Goal: Navigation & Orientation: Understand site structure

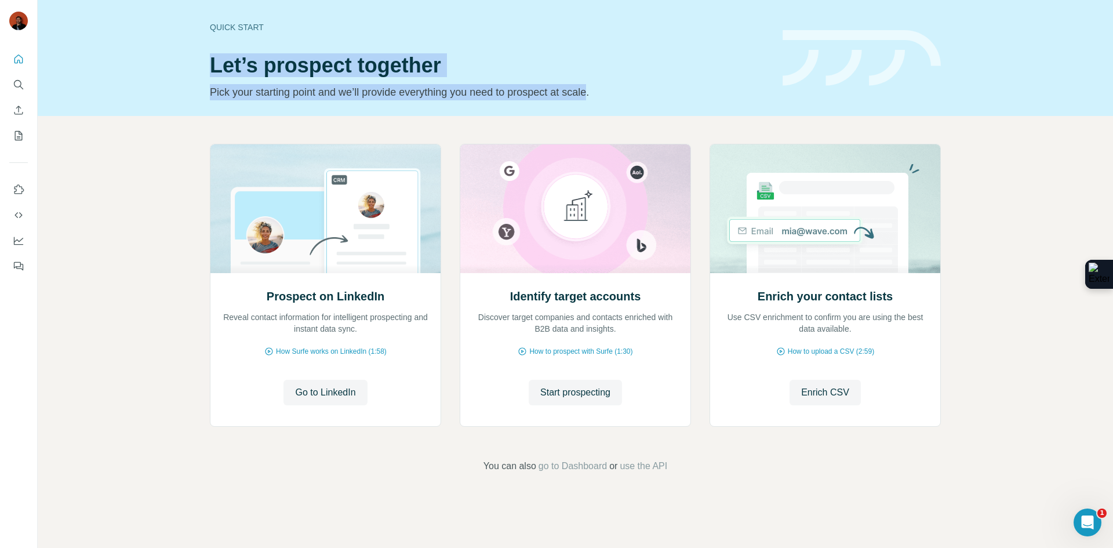
drag, startPoint x: 614, startPoint y: 93, endPoint x: 198, endPoint y: 64, distance: 417.2
click at [198, 64] on div "Quick start Let’s prospect together Pick your starting point and we’ll provide …" at bounding box center [575, 58] width 1075 height 116
click at [222, 70] on h1 "Let’s prospect together" at bounding box center [489, 65] width 559 height 23
drag, startPoint x: 206, startPoint y: 71, endPoint x: 674, endPoint y: 111, distance: 470.0
click at [674, 111] on div "Quick start Let’s prospect together Pick your starting point and we’ll provide …" at bounding box center [575, 58] width 1075 height 116
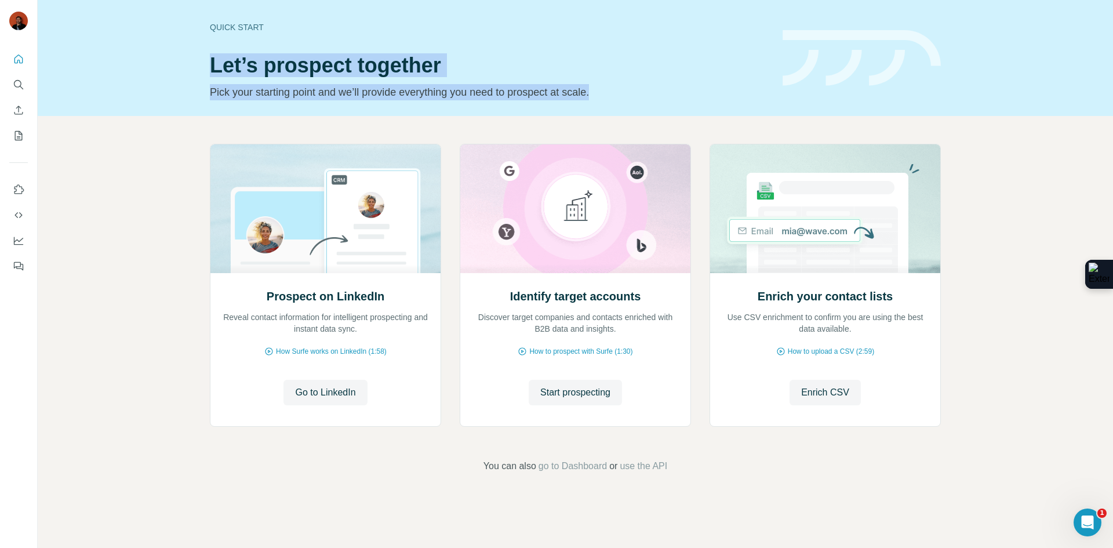
click at [625, 93] on p "Pick your starting point and we’ll provide everything you need to prospect at s…" at bounding box center [489, 92] width 559 height 16
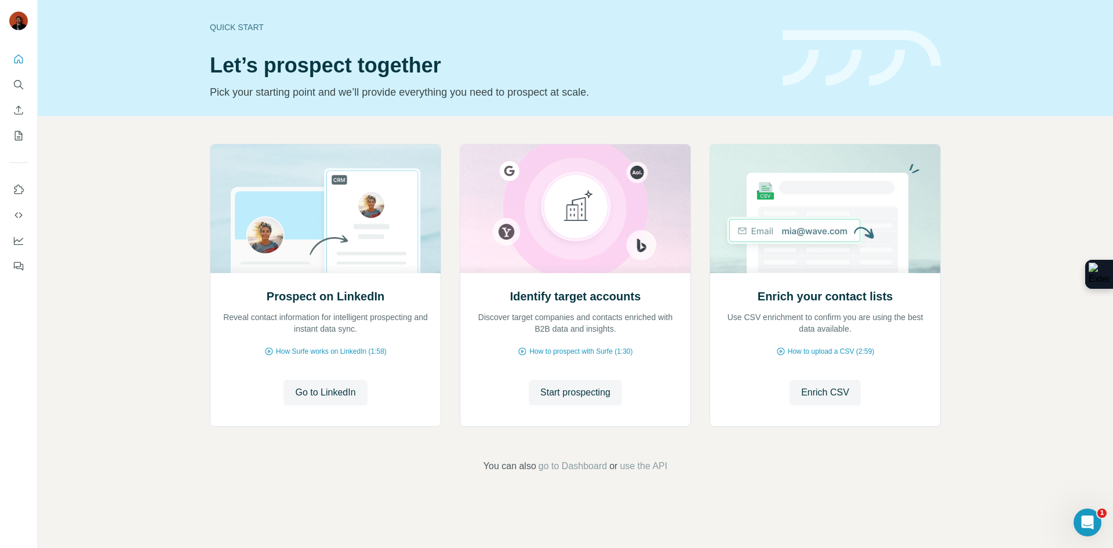
click at [622, 91] on p "Pick your starting point and we’ll provide everything you need to prospect at s…" at bounding box center [489, 92] width 559 height 16
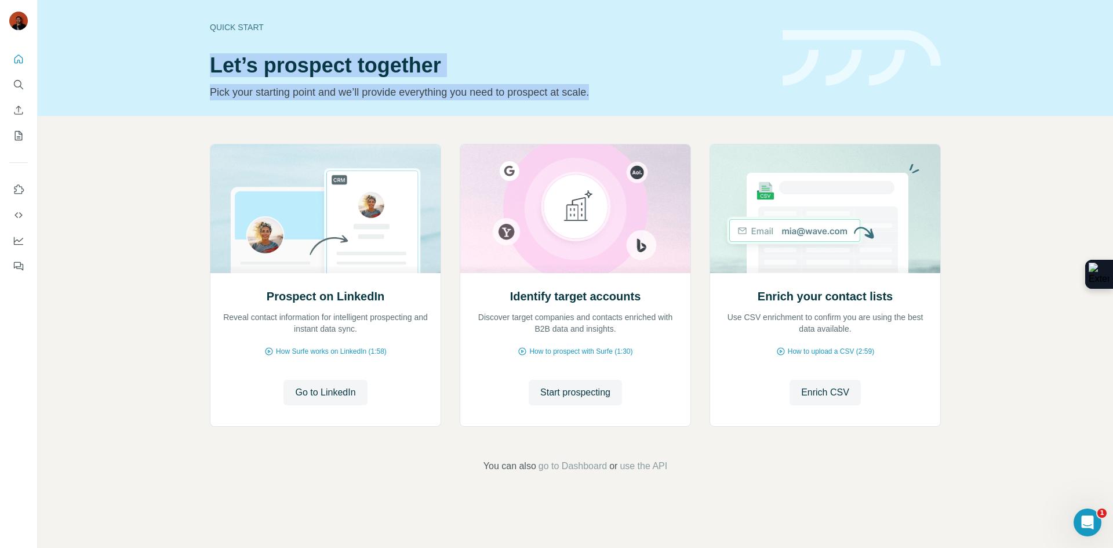
drag, startPoint x: 631, startPoint y: 92, endPoint x: 151, endPoint y: 65, distance: 480.0
click at [151, 65] on div "Quick start Let’s prospect together Pick your starting point and we’ll provide …" at bounding box center [575, 58] width 1075 height 116
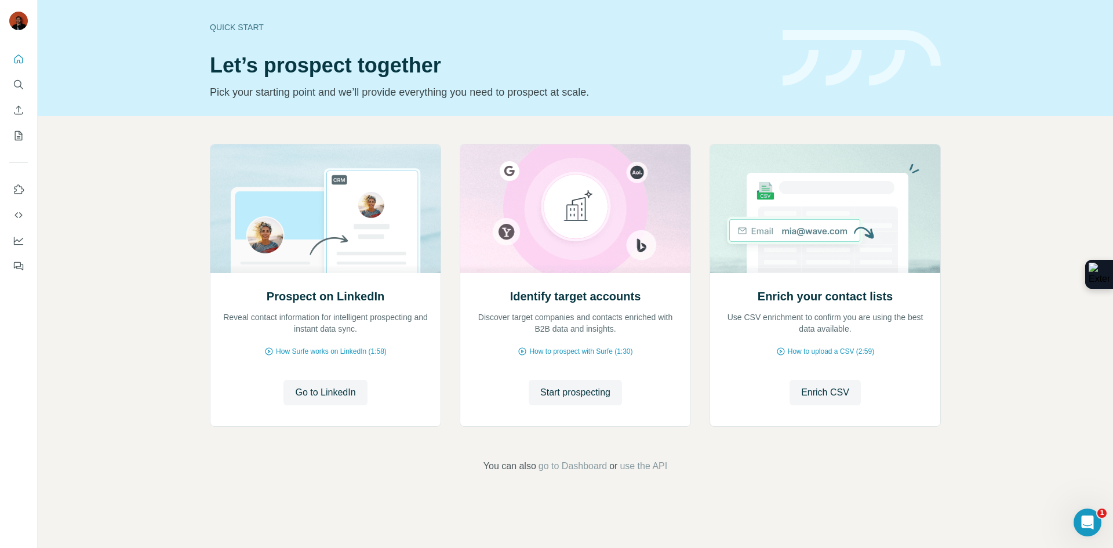
click at [209, 71] on div "Quick start Let’s prospect together Pick your starting point and we’ll provide …" at bounding box center [575, 58] width 1075 height 116
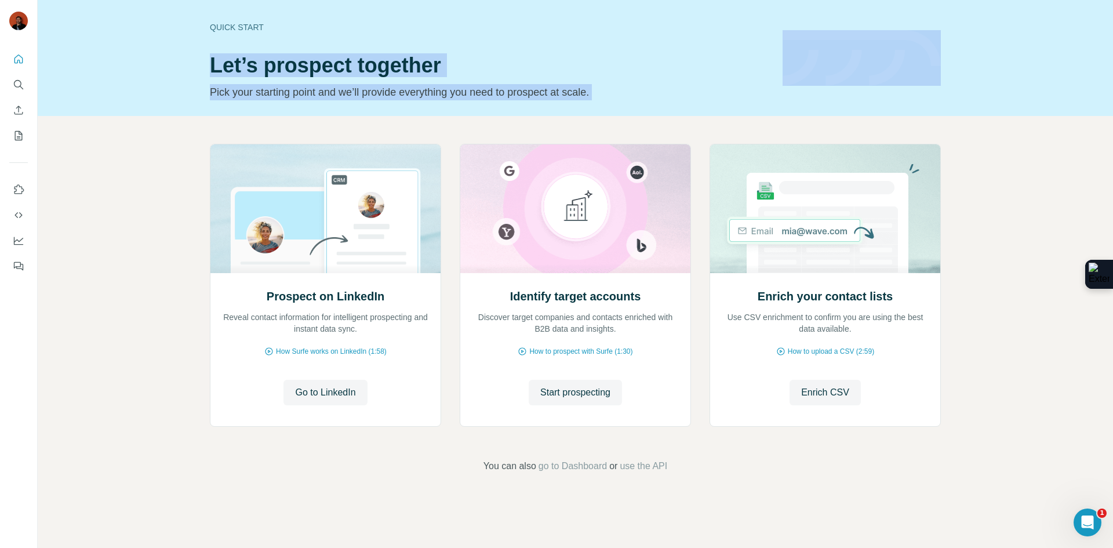
drag, startPoint x: 209, startPoint y: 71, endPoint x: 669, endPoint y: 86, distance: 460.4
click at [669, 86] on div "Quick start Let’s prospect together Pick your starting point and we’ll provide …" at bounding box center [575, 58] width 1075 height 116
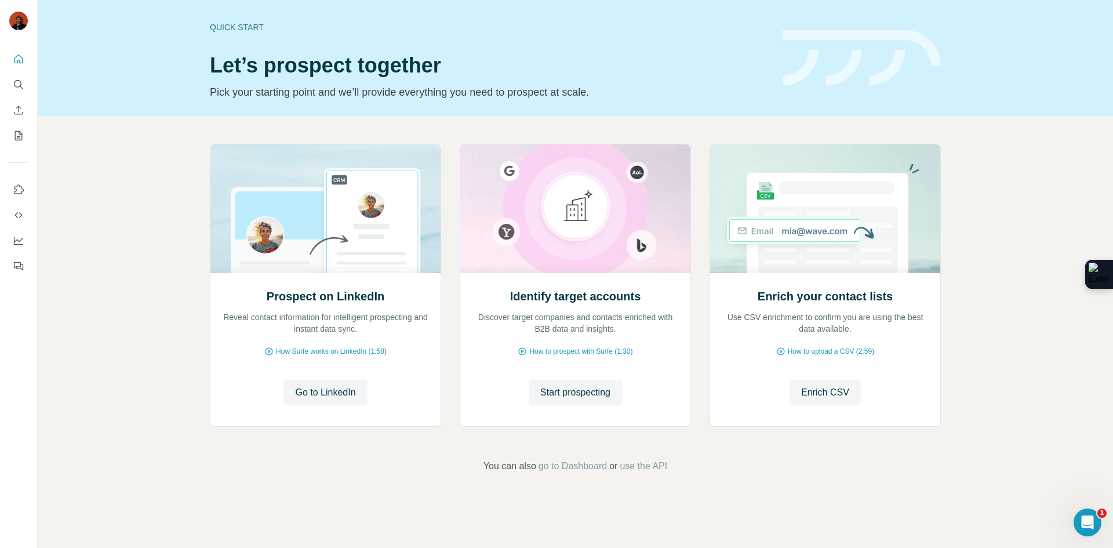
click at [599, 77] on div "Quick start Let’s prospect together Pick your starting point and we’ll provide …" at bounding box center [489, 58] width 559 height 85
